Goal: Information Seeking & Learning: Learn about a topic

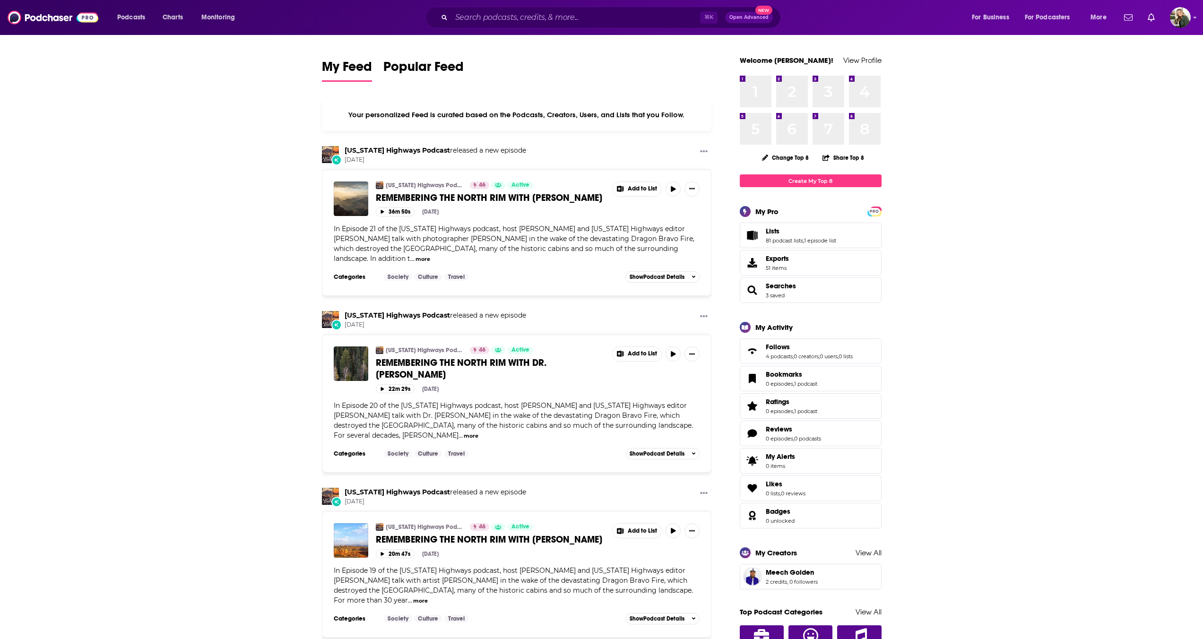
click at [525, 2] on div "Podcasts Charts Monitoring ⌘ K Open Advanced New For Business For Podcasters Mo…" at bounding box center [601, 17] width 1203 height 35
click at [527, 12] on input "Search podcasts, credits, & more..." at bounding box center [575, 17] width 249 height 15
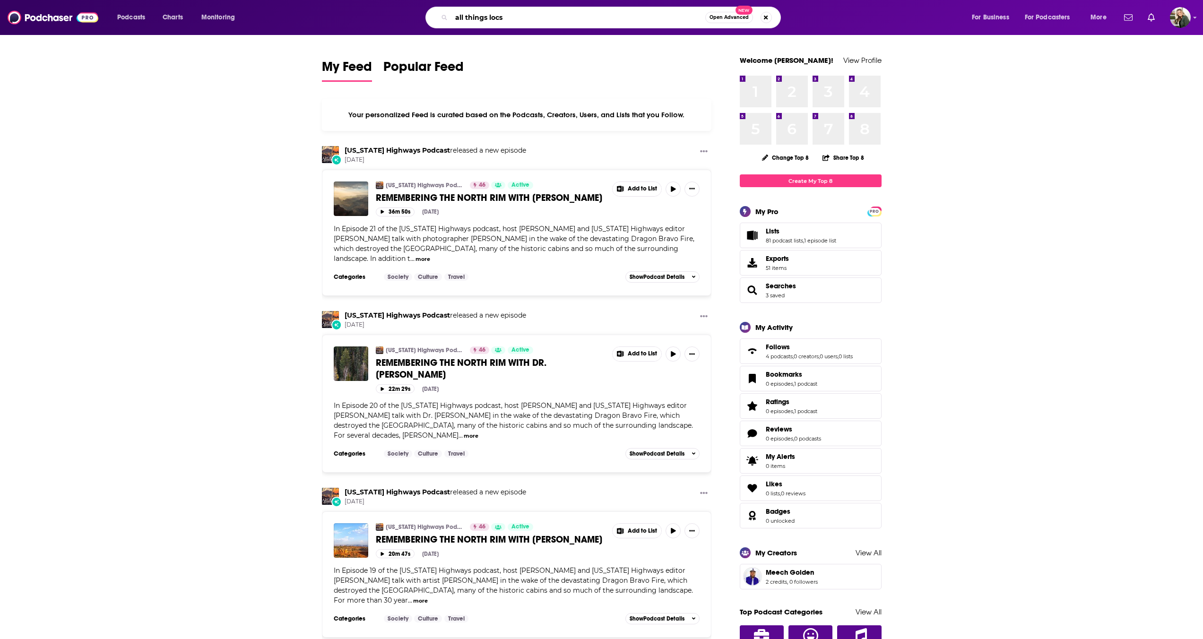
type input "all things locs"
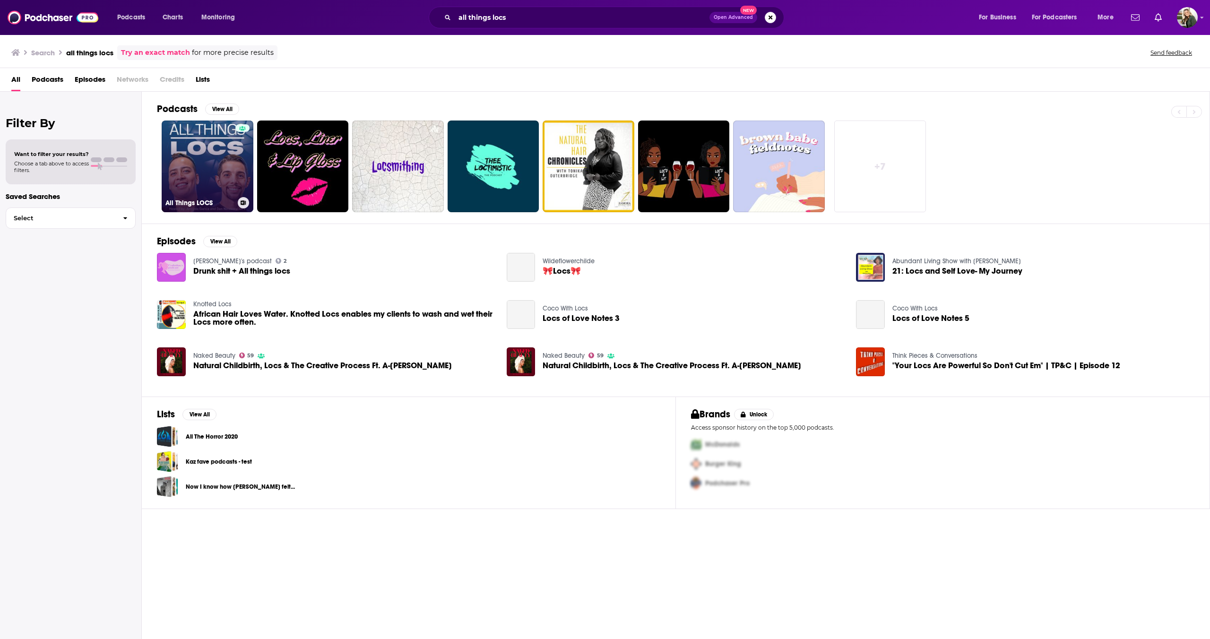
click at [194, 177] on link "All Things LOCS" at bounding box center [208, 167] width 92 height 92
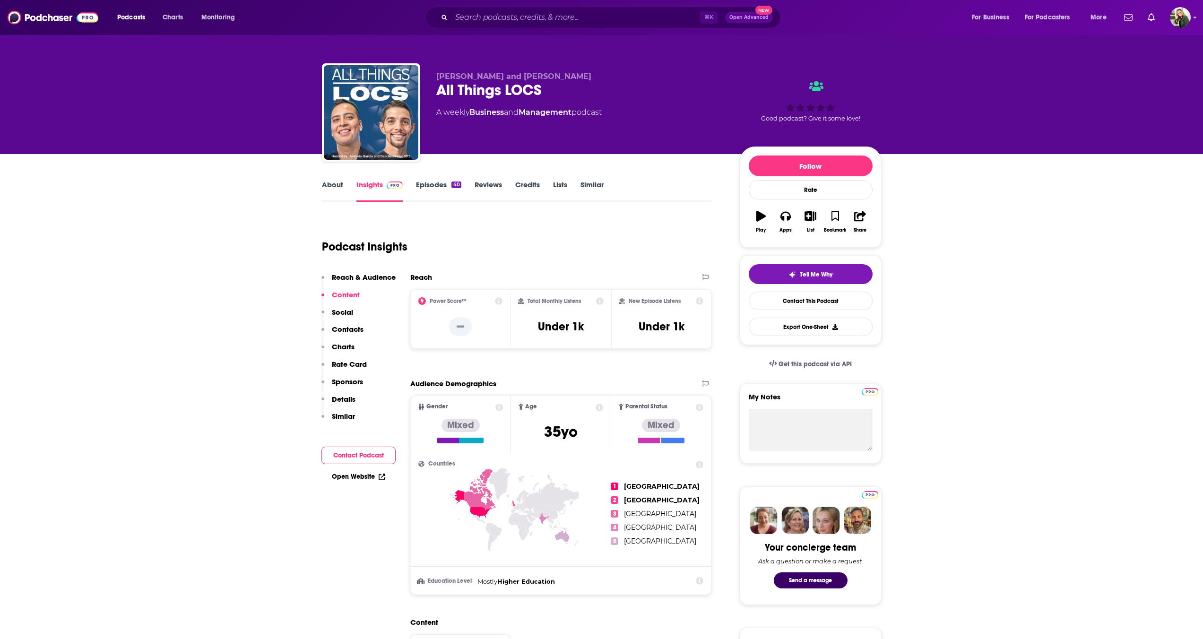
click at [433, 186] on link "Episodes 40" at bounding box center [438, 191] width 45 height 22
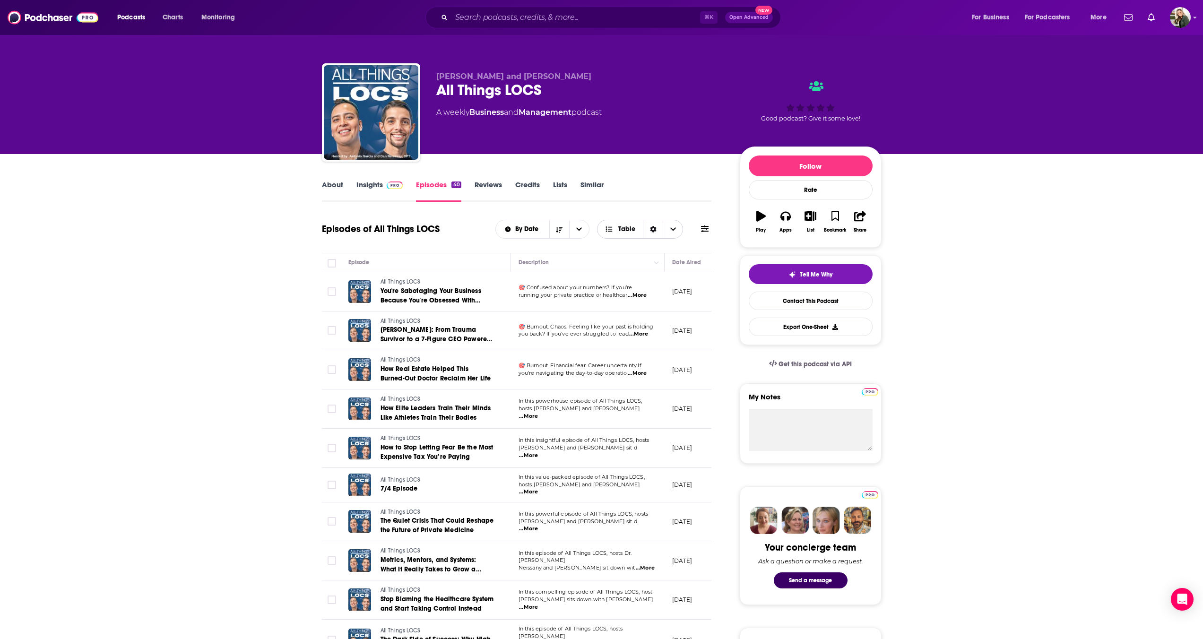
click at [653, 229] on icon "Sort Direction" at bounding box center [653, 229] width 7 height 7
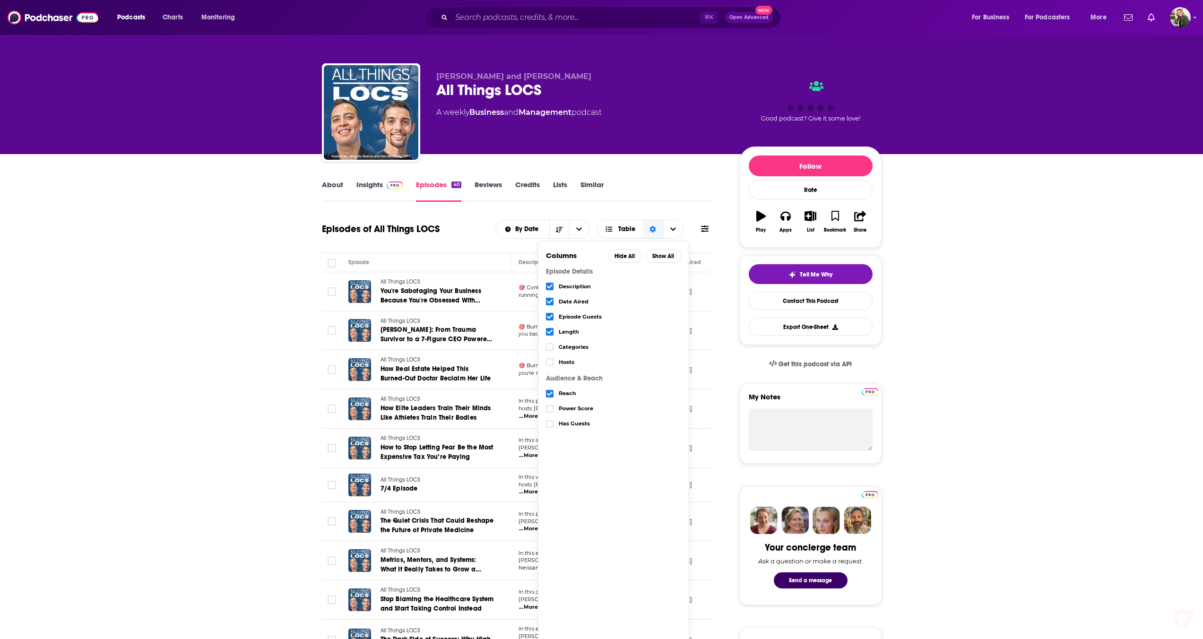
click at [553, 315] on span "Choose View" at bounding box center [550, 317] width 8 height 8
click at [552, 332] on icon "Choose View" at bounding box center [550, 332] width 6 height 6
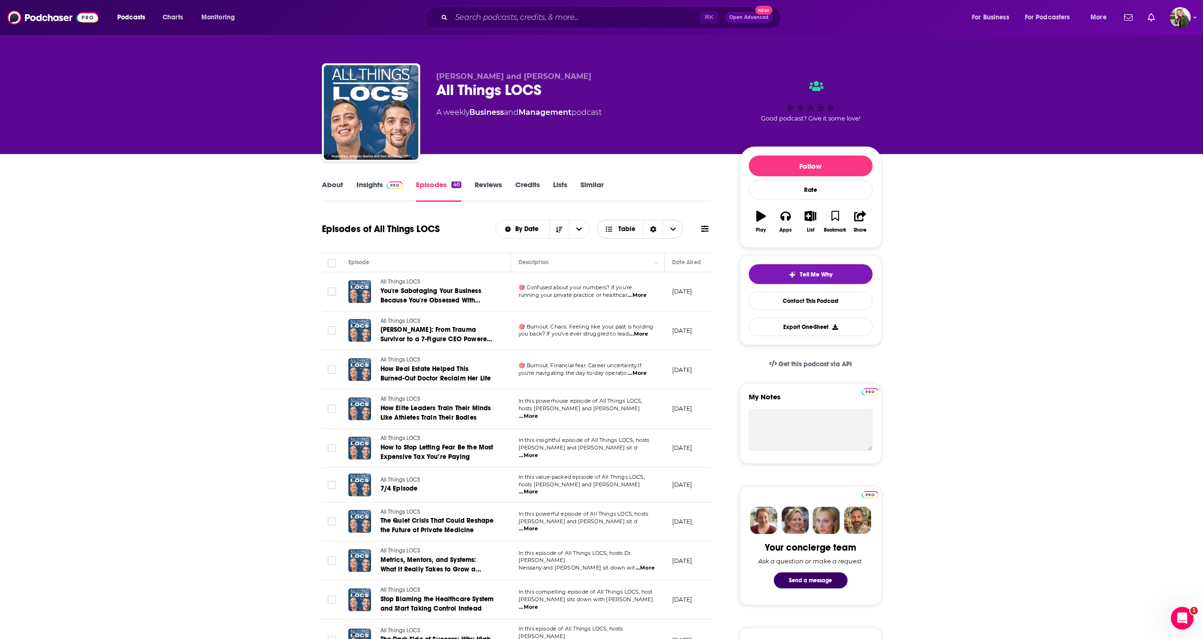
click at [656, 229] on div "Sort Direction" at bounding box center [653, 229] width 20 height 18
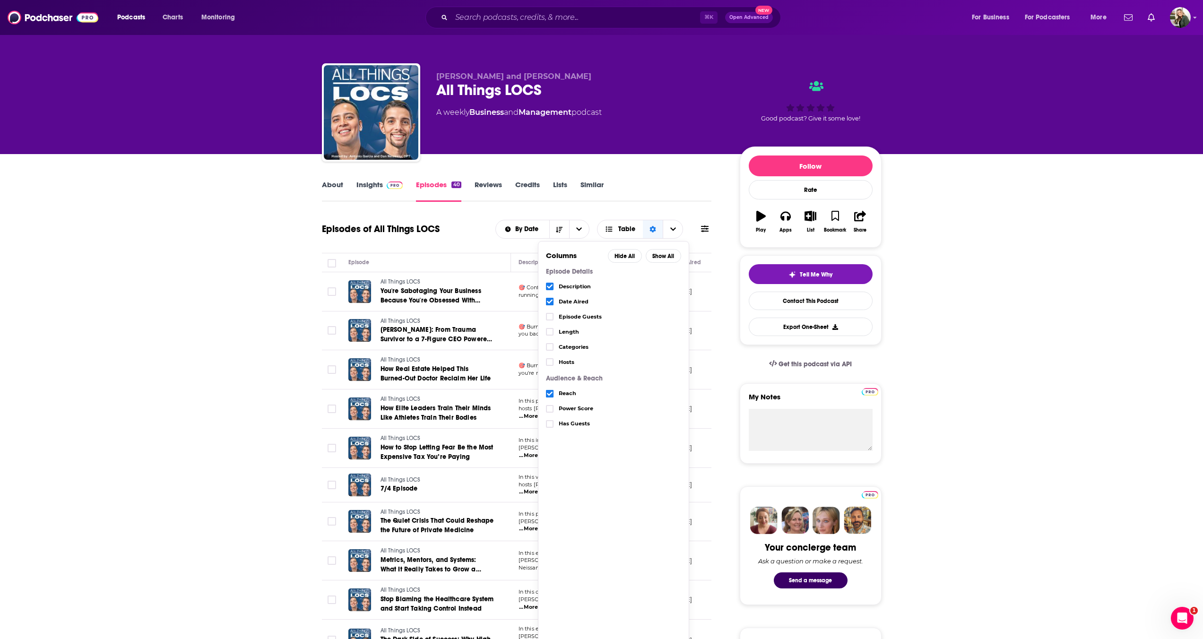
click at [547, 287] on icon "Choose View" at bounding box center [550, 287] width 6 height 4
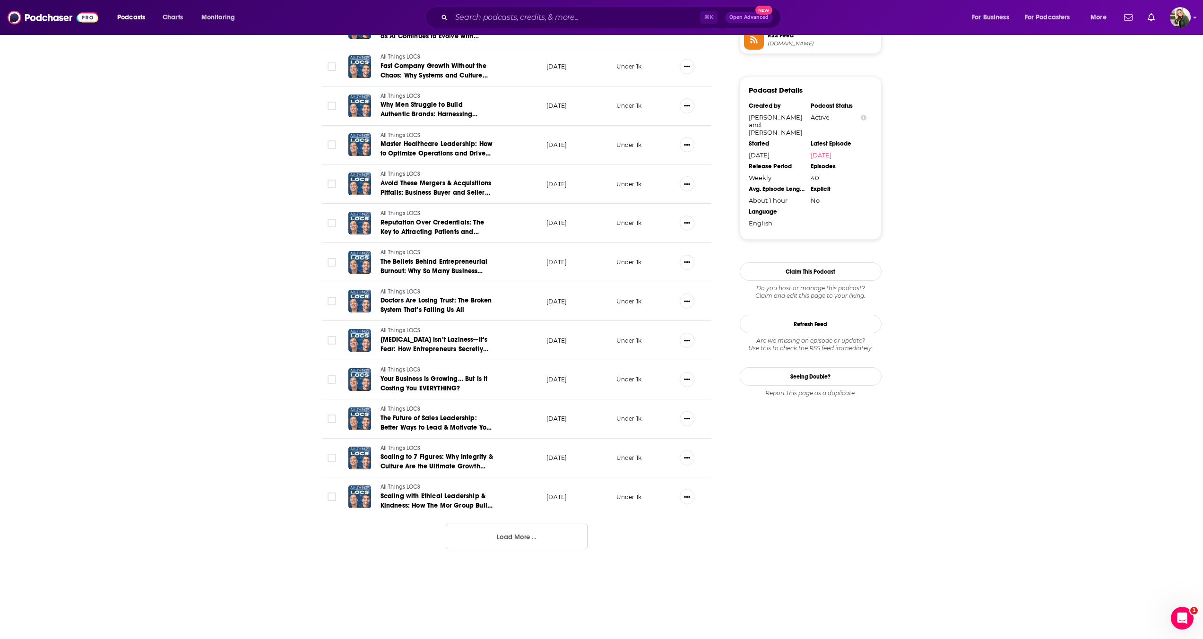
scroll to position [780, 0]
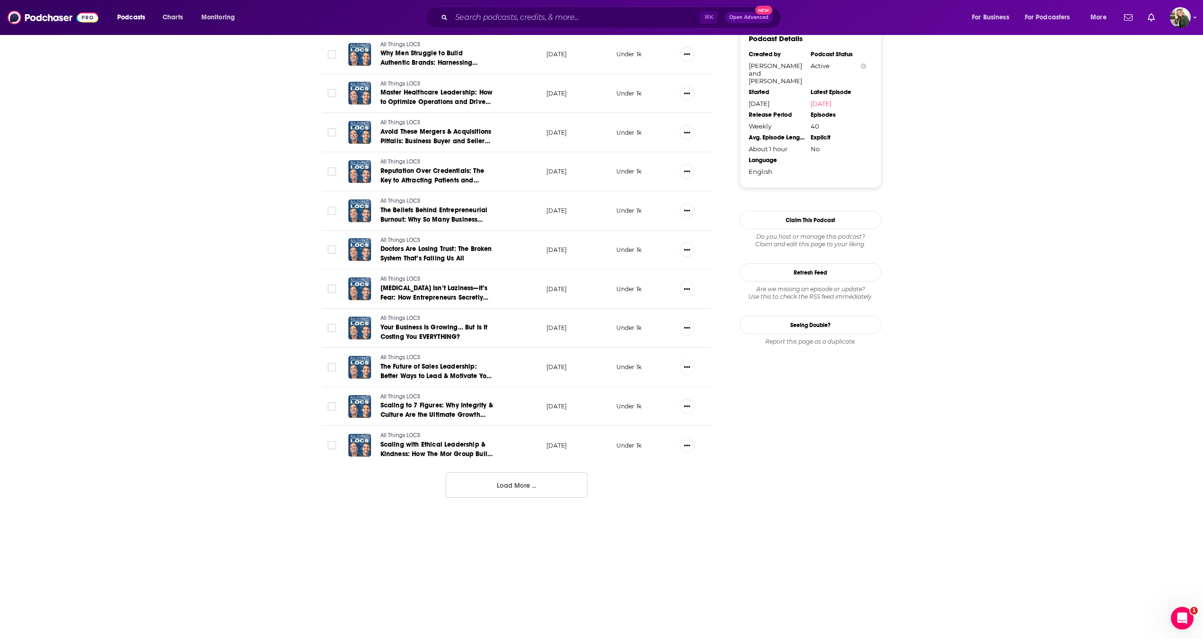
click at [561, 484] on button "Load More ..." at bounding box center [517, 485] width 142 height 26
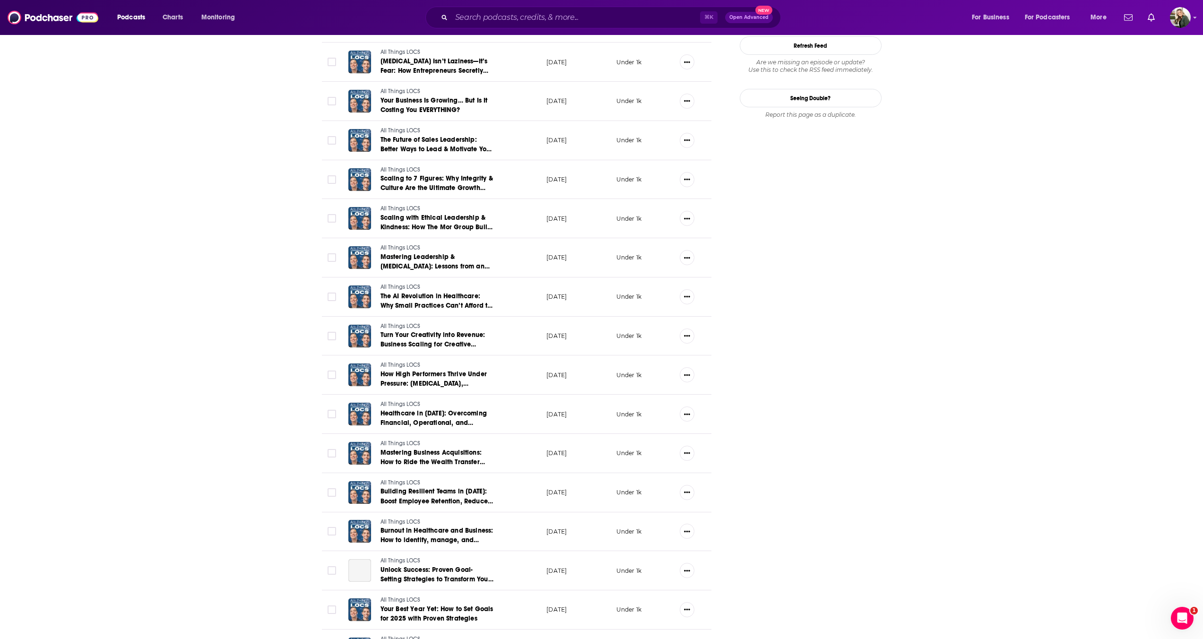
scroll to position [1194, 0]
